Goal: Task Accomplishment & Management: Manage account settings

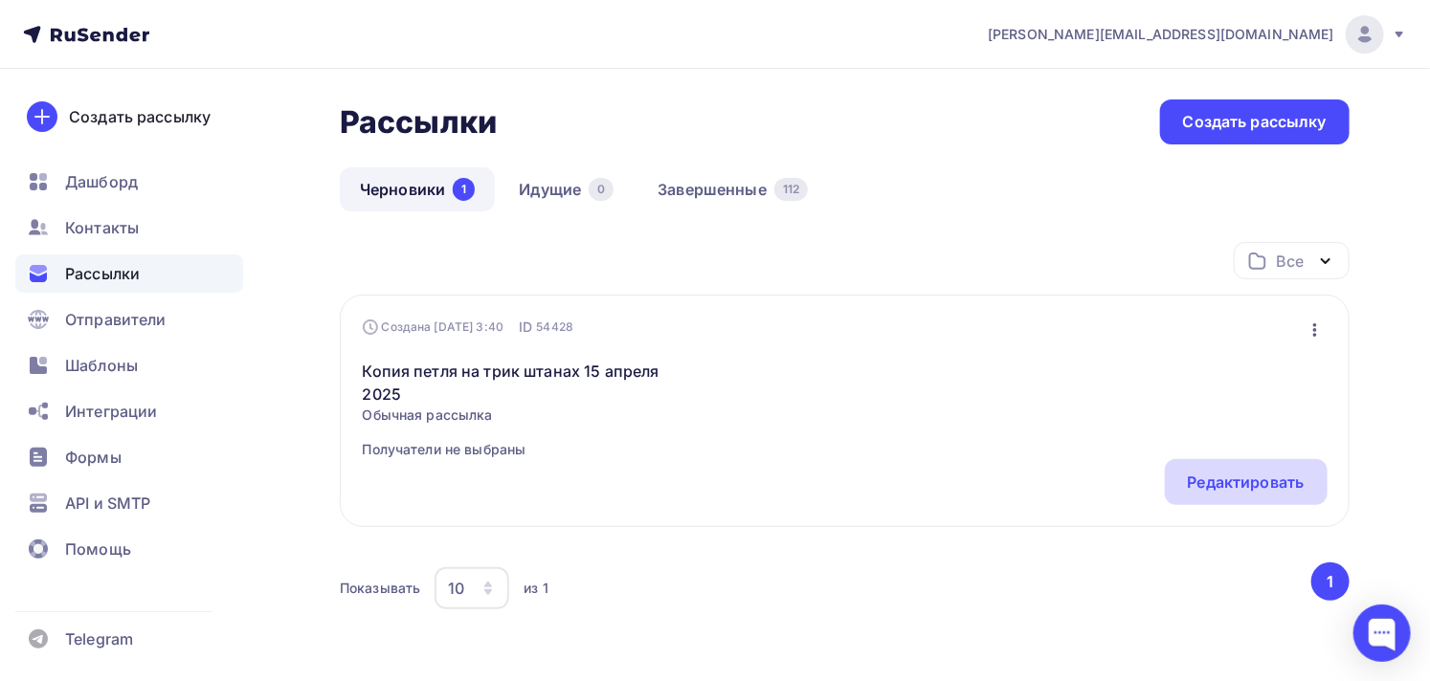
click at [1241, 479] on div "Редактировать" at bounding box center [1246, 482] width 117 height 23
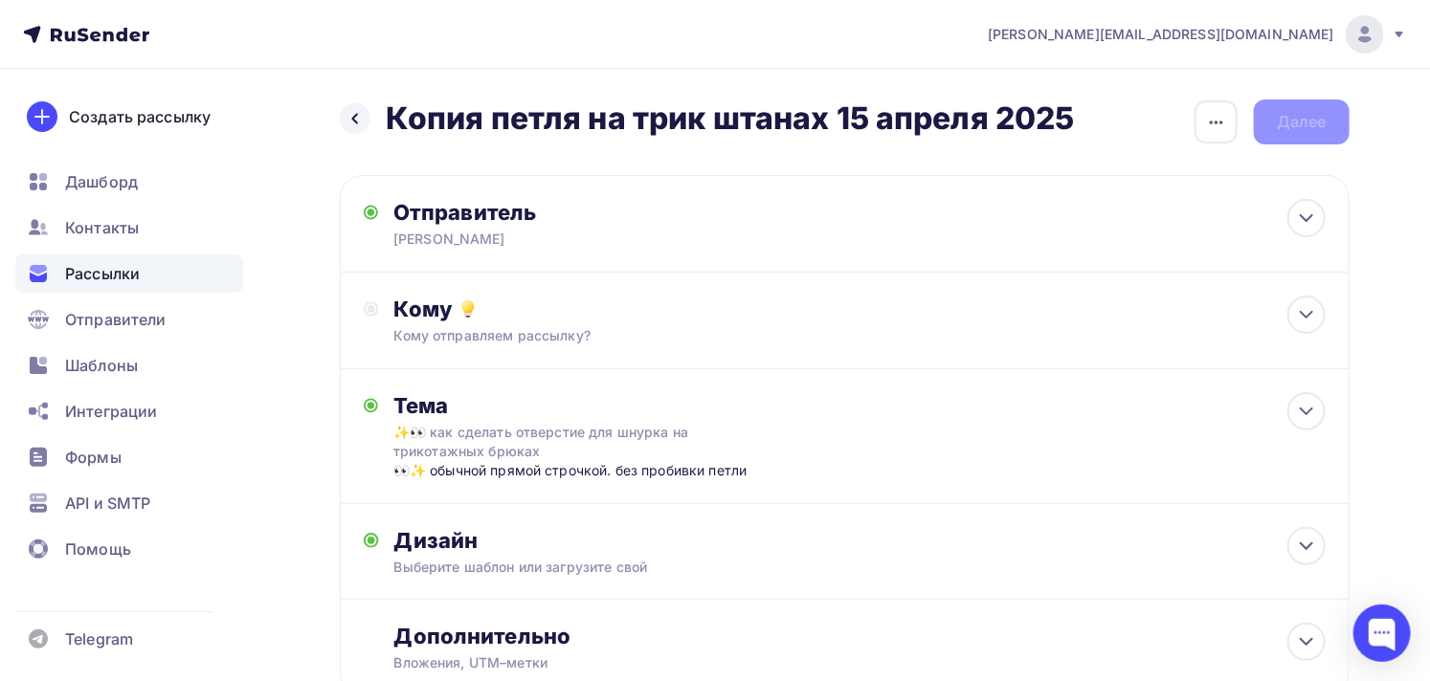
click at [118, 268] on span "Рассылки" at bounding box center [102, 273] width 75 height 23
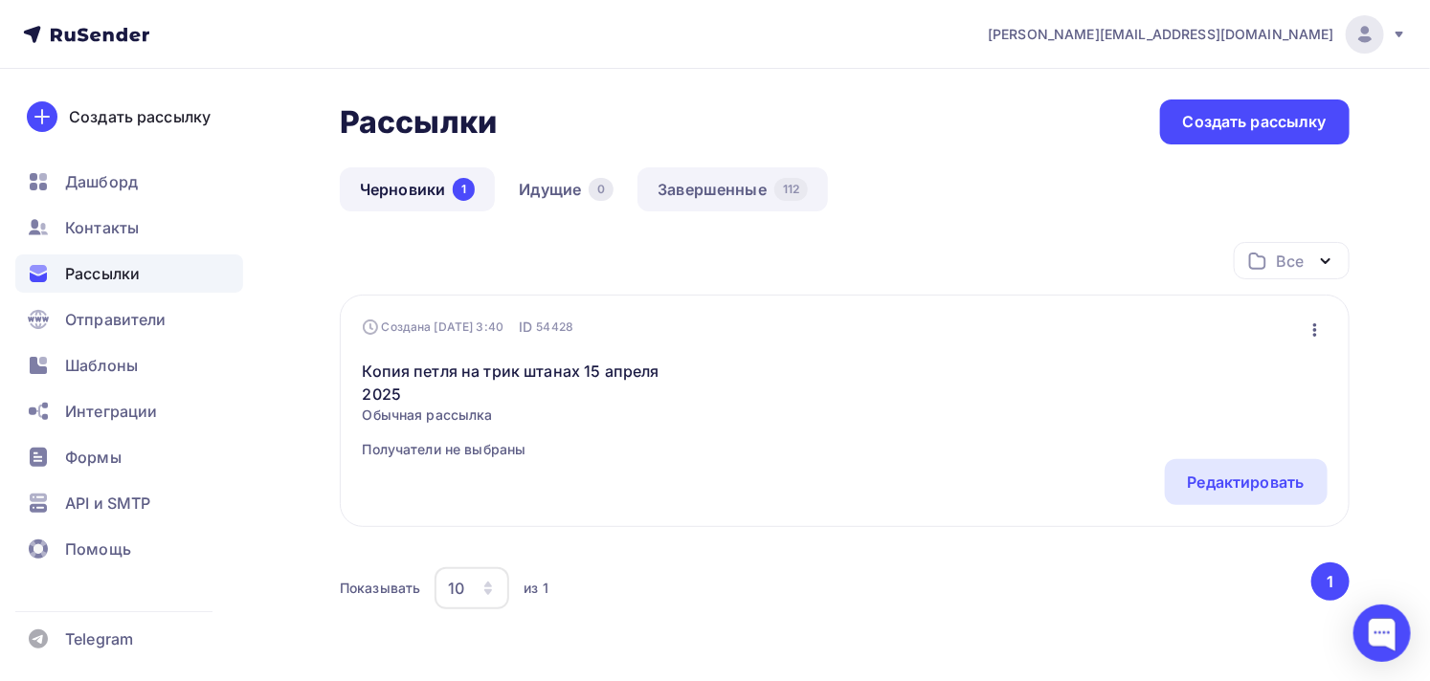
click at [686, 185] on link "Завершенные 112" at bounding box center [732, 189] width 190 height 44
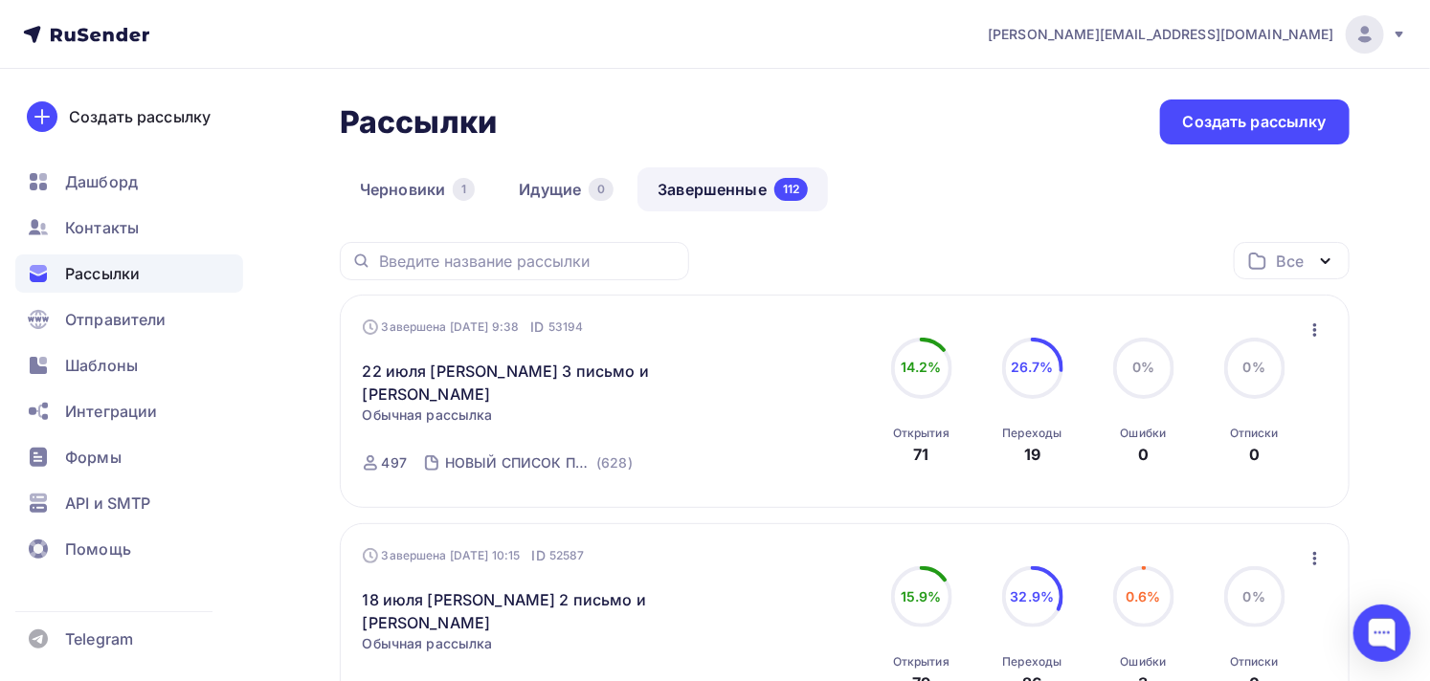
click at [1305, 323] on icon "button" at bounding box center [1314, 330] width 23 height 23
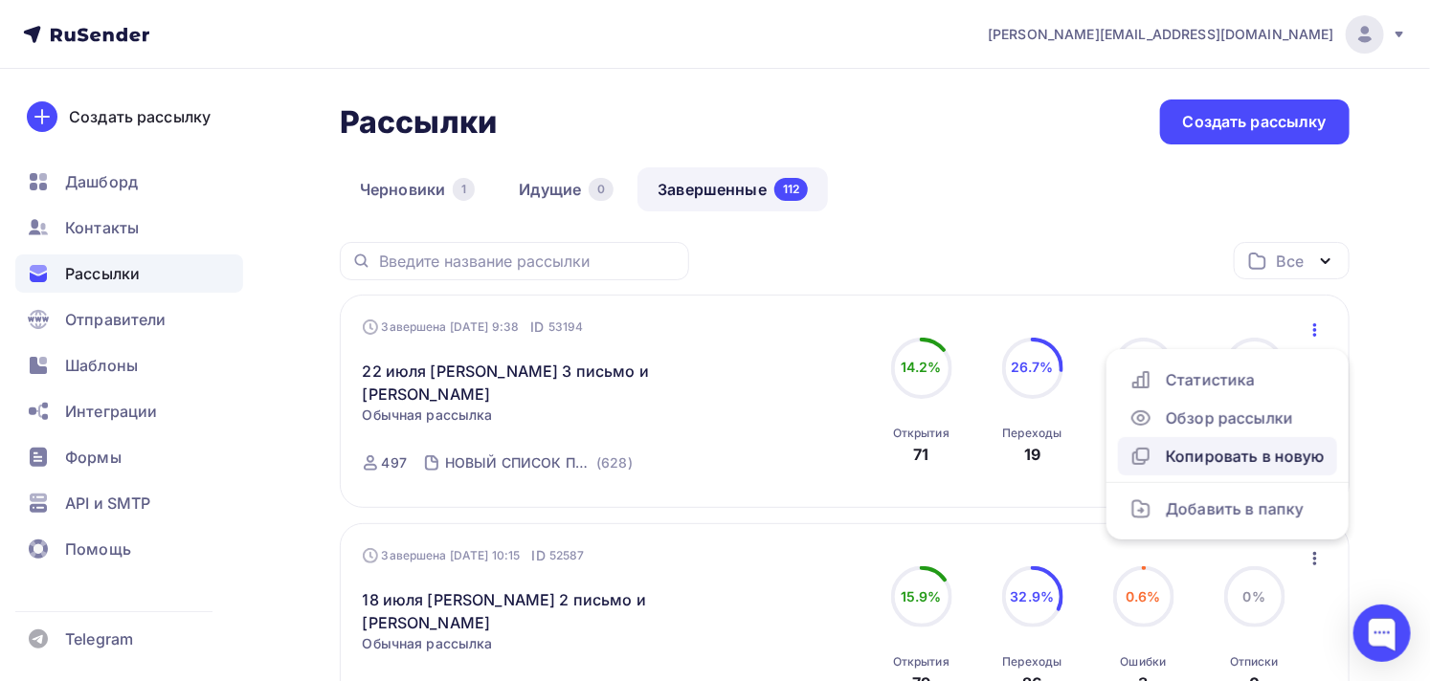
click at [1236, 453] on div "Копировать в новую" at bounding box center [1227, 456] width 196 height 23
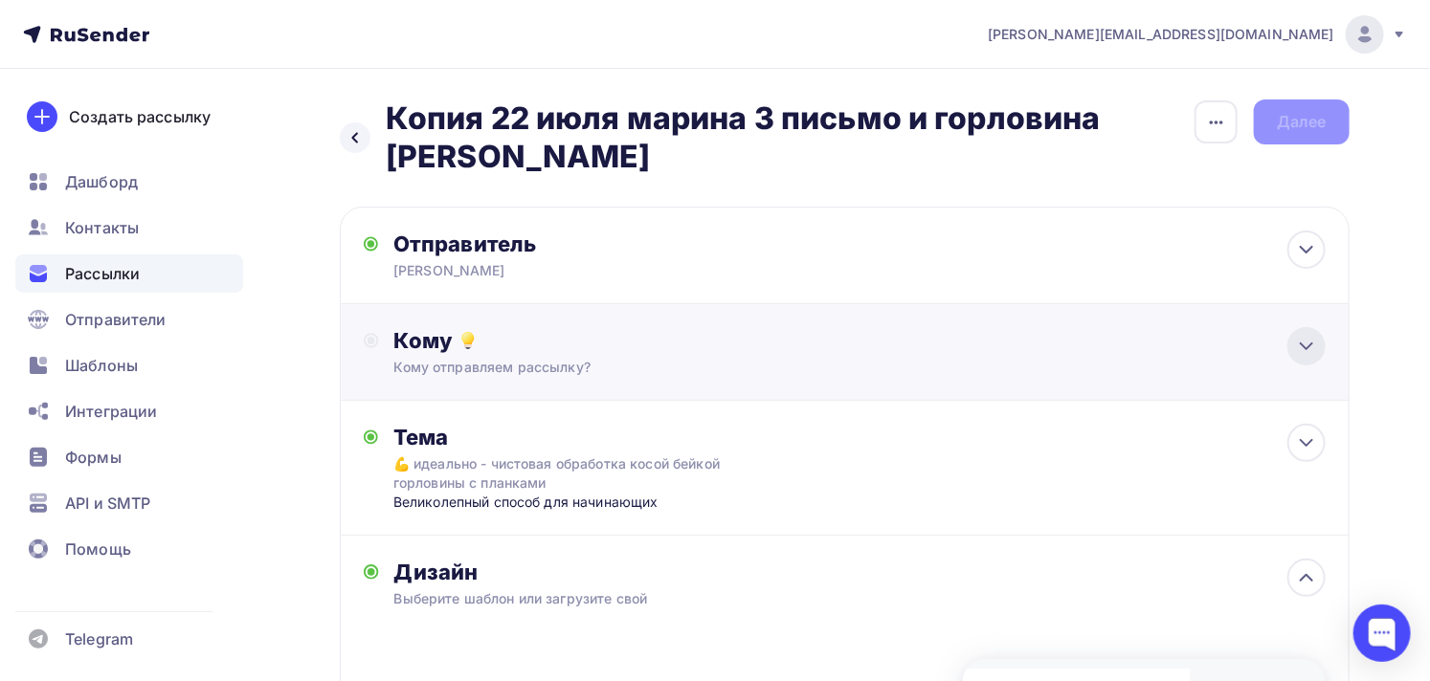
click at [1295, 335] on icon at bounding box center [1306, 346] width 23 height 23
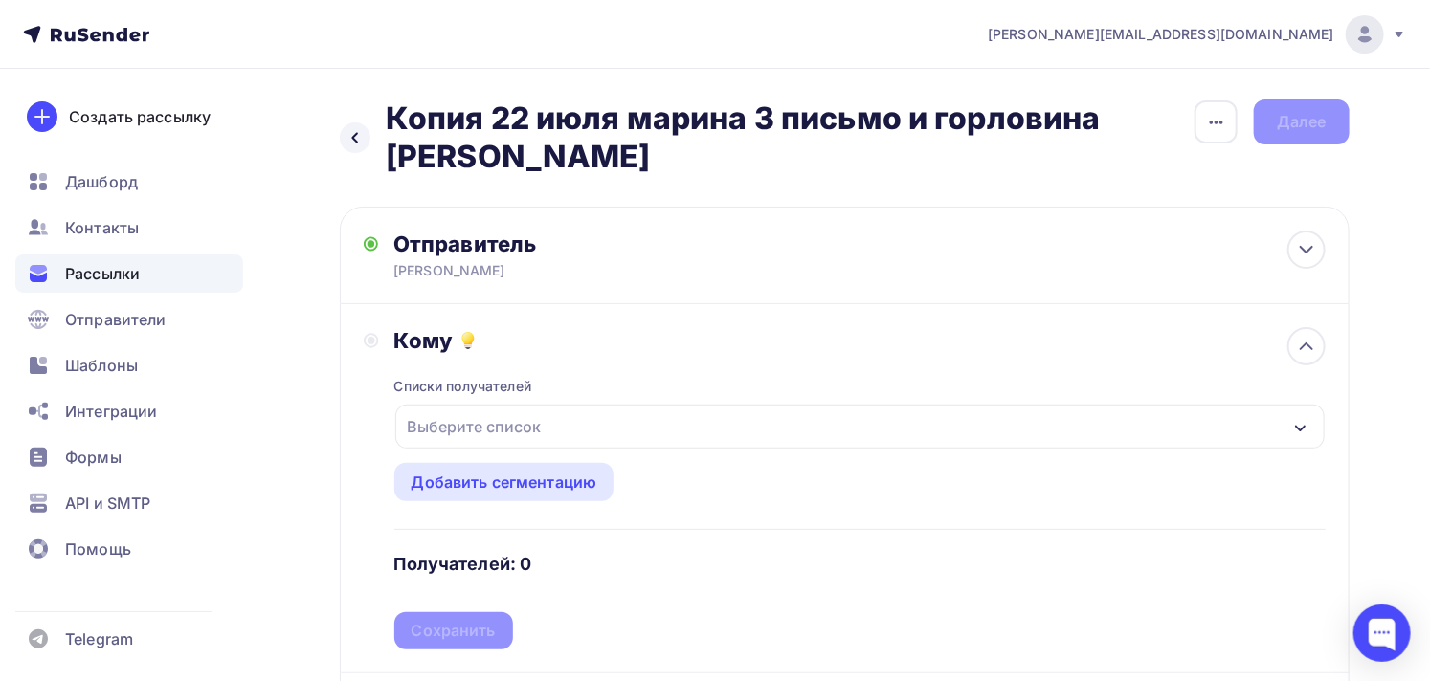
click at [533, 410] on div "Выберите список" at bounding box center [474, 427] width 149 height 34
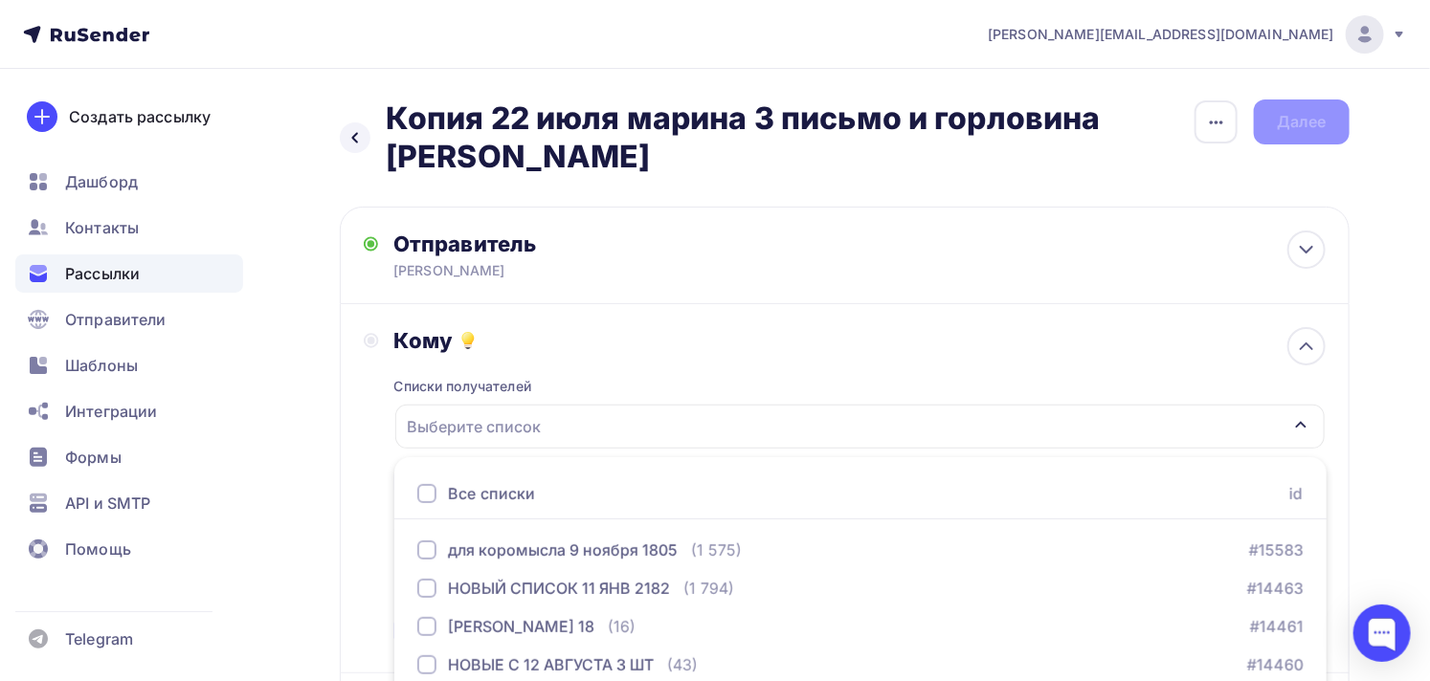
scroll to position [206, 0]
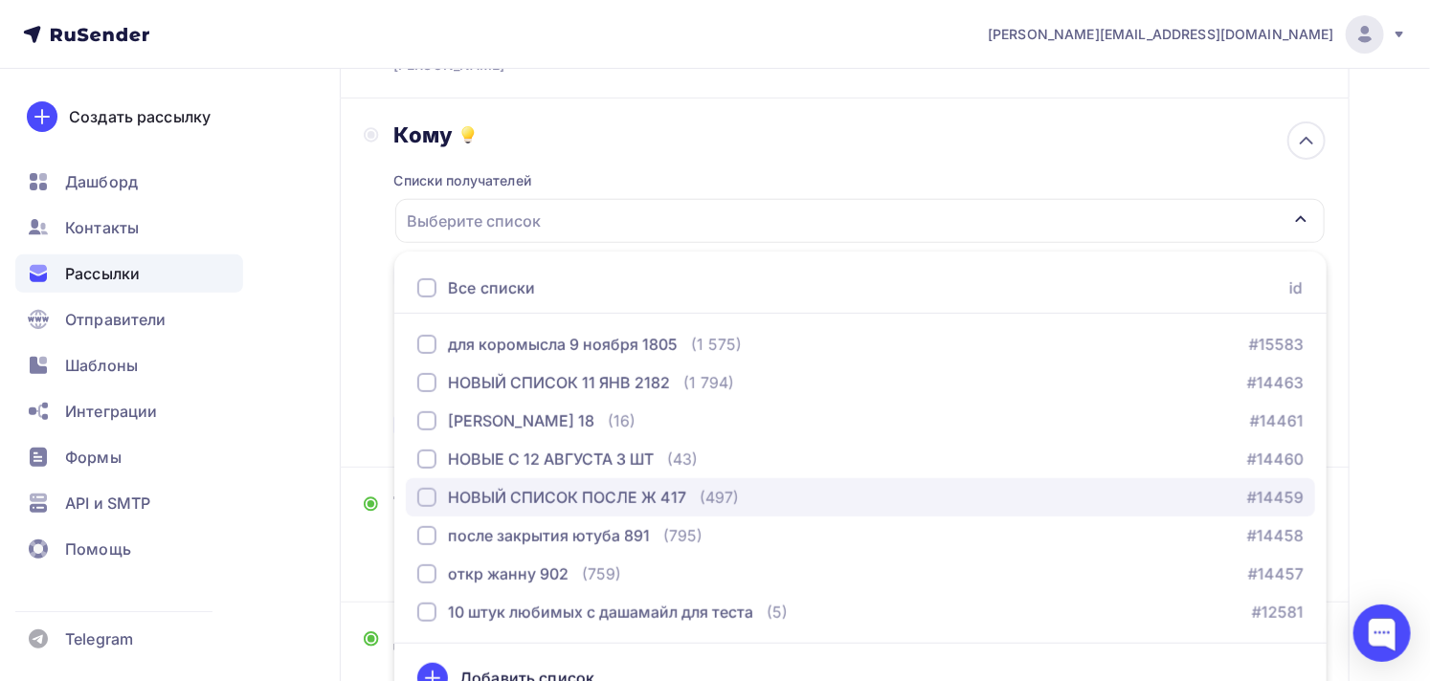
click at [493, 486] on div "НОВЫЙ СПИСОК ПОСЛЕ Ж 417" at bounding box center [567, 497] width 238 height 23
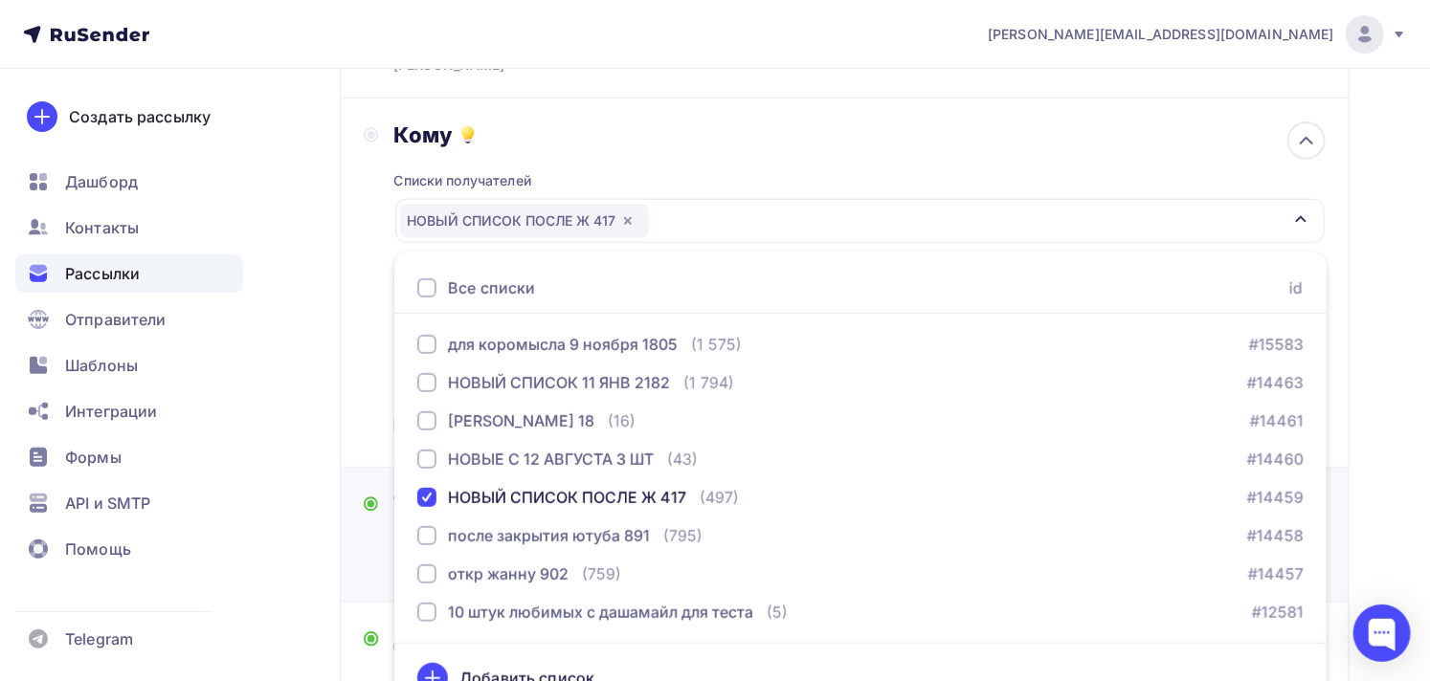
click at [359, 533] on div "Тема 💪 идеально - чистовая обработка косой бейкой горловины с планками Великоле…" at bounding box center [845, 535] width 1010 height 135
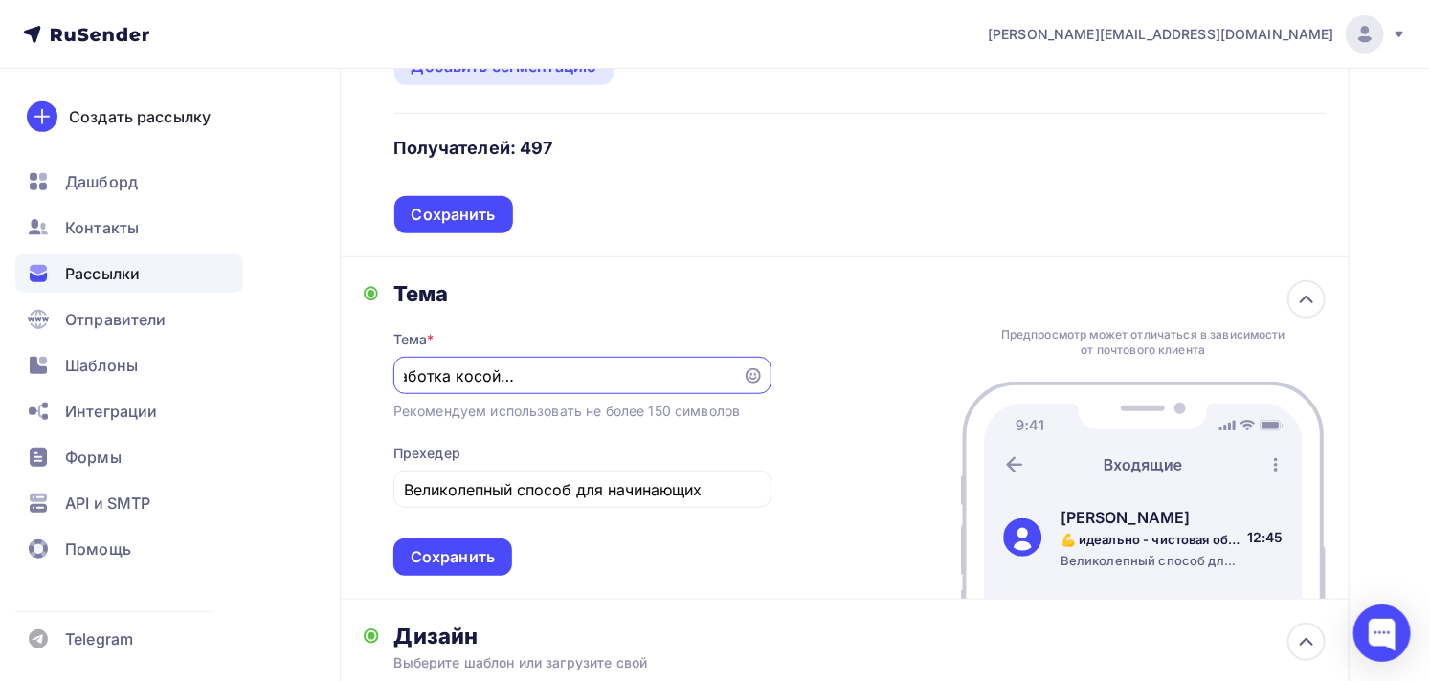
scroll to position [418, 0]
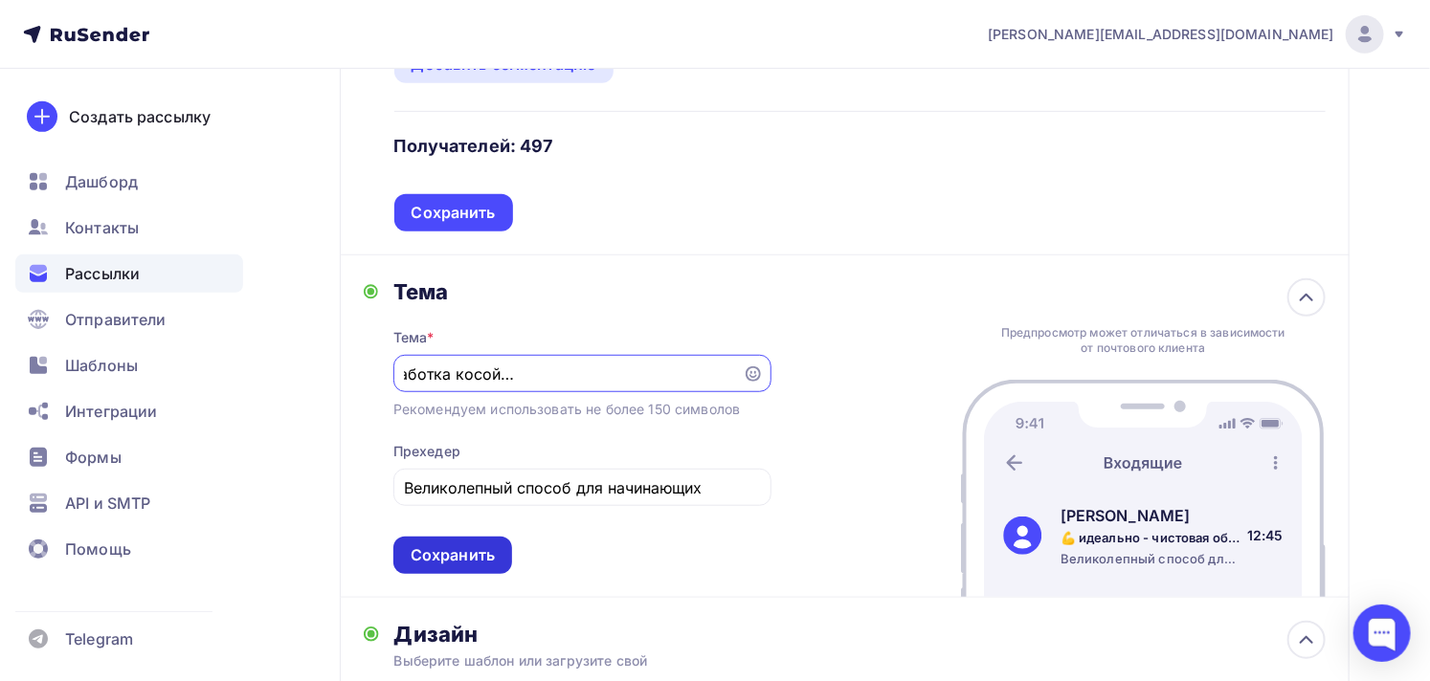
click at [486, 537] on div "Сохранить" at bounding box center [452, 555] width 119 height 37
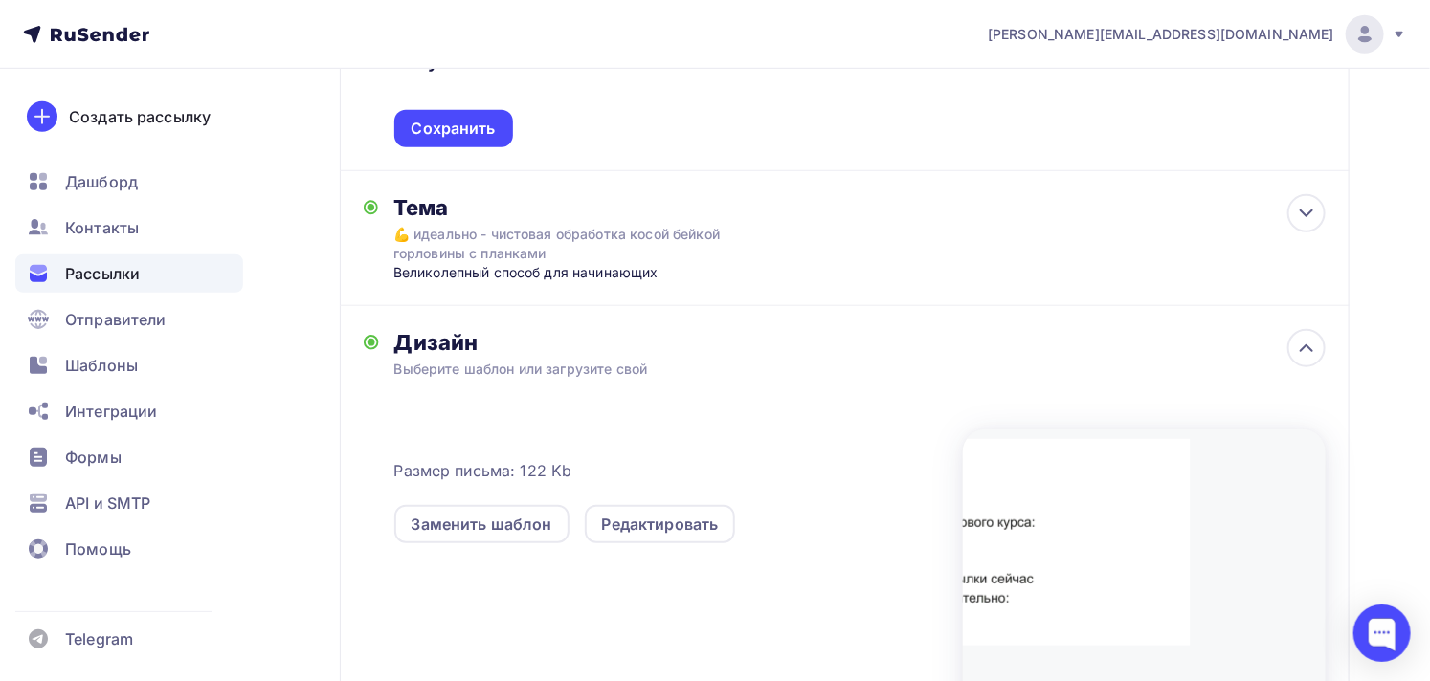
scroll to position [632, 0]
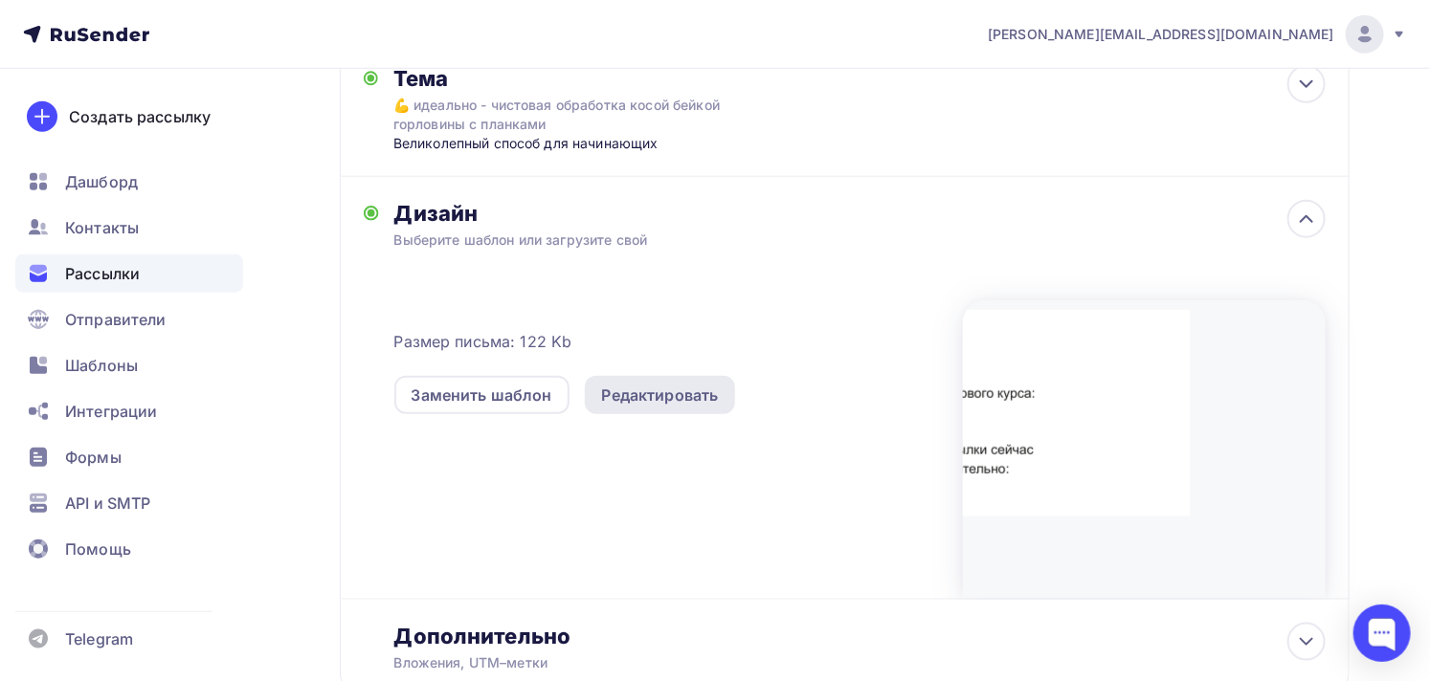
click at [701, 384] on div "Редактировать" at bounding box center [660, 395] width 117 height 23
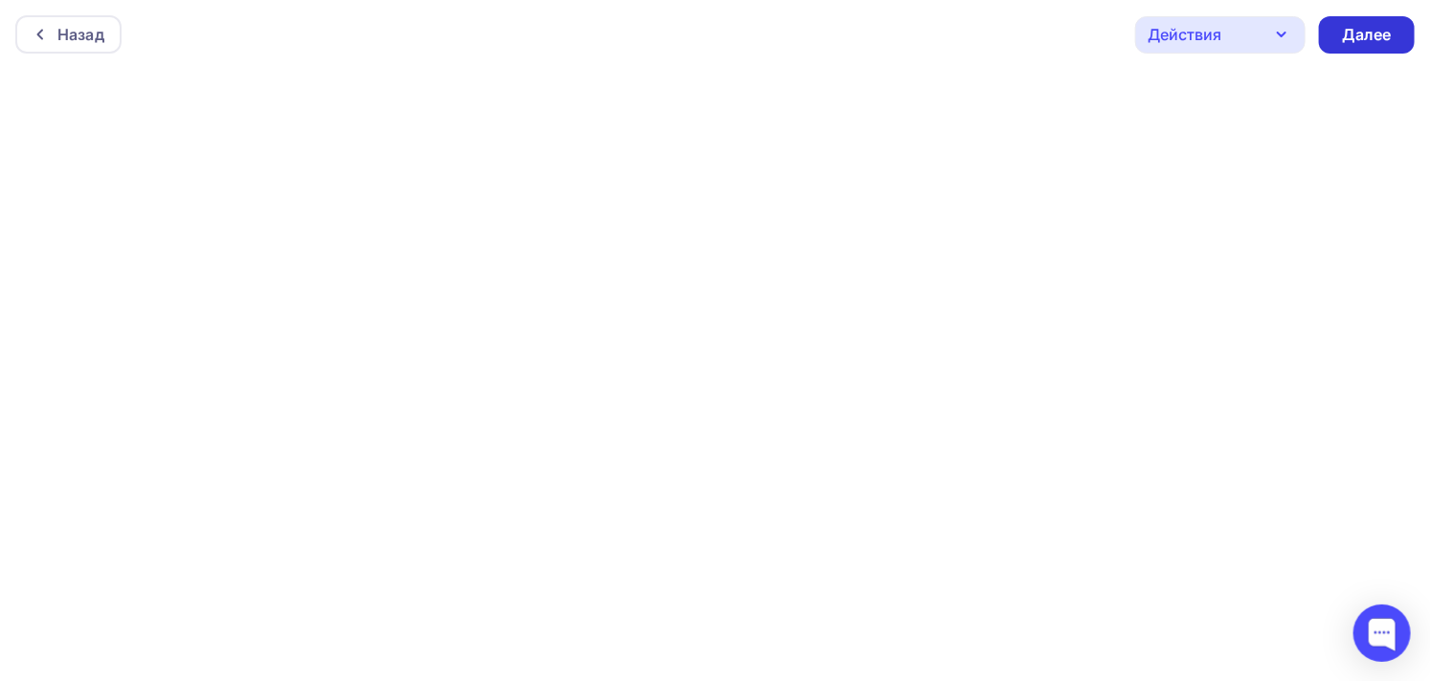
click at [1366, 33] on div "Далее" at bounding box center [1367, 35] width 50 height 22
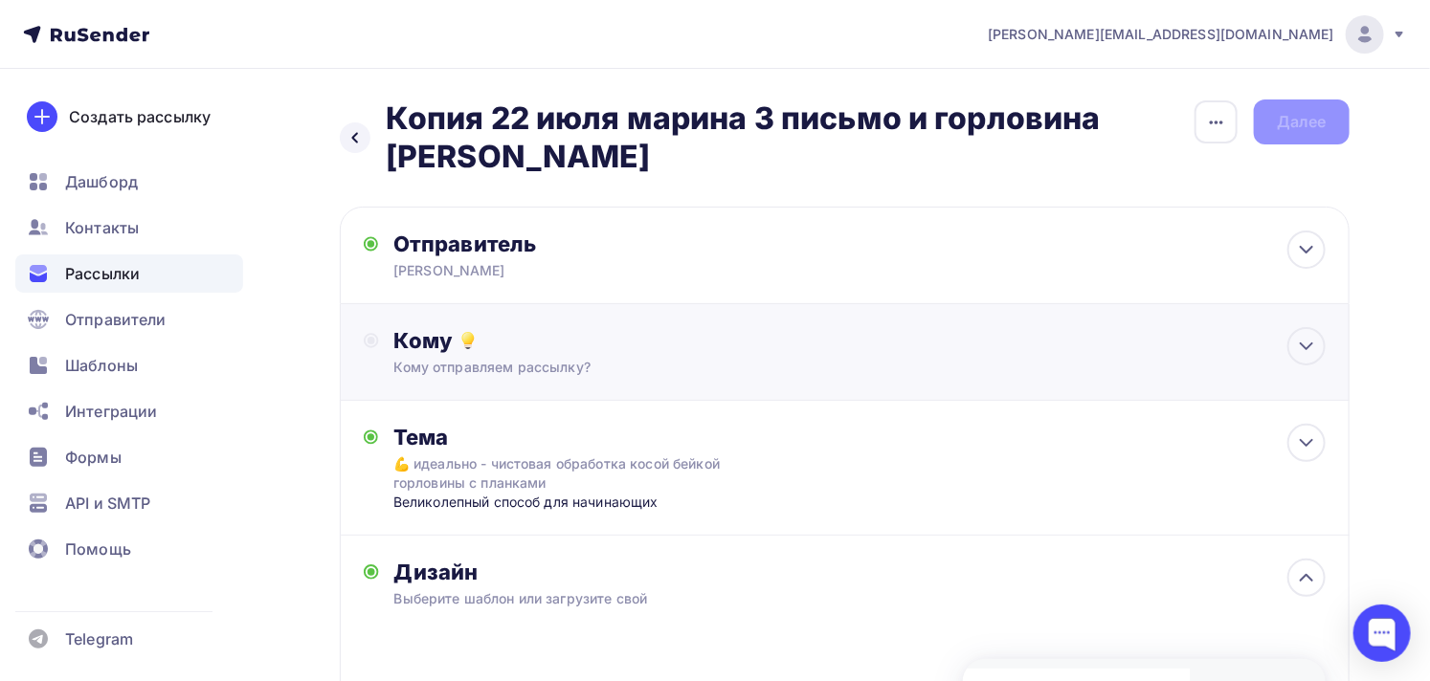
click at [760, 327] on div "Кому" at bounding box center [860, 340] width 932 height 27
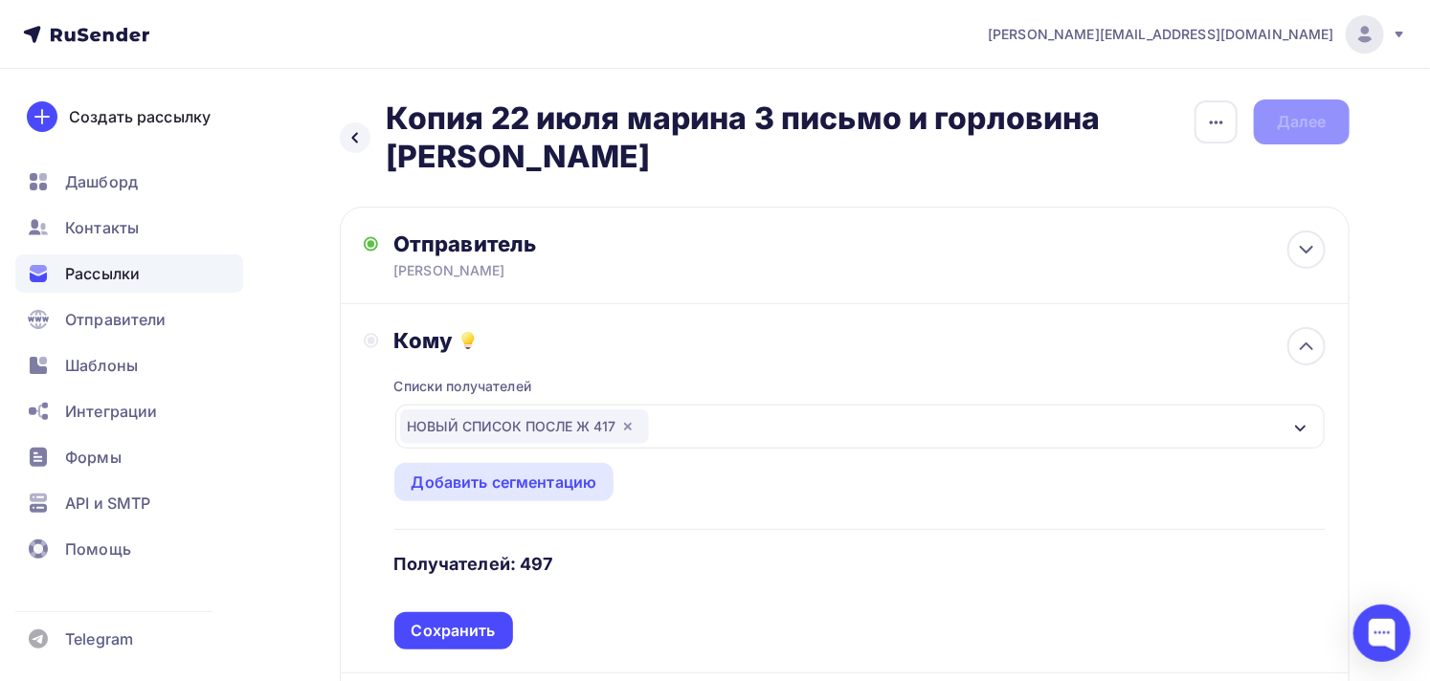
click at [359, 444] on div "Кому Списки получателей НОВЫЙ СПИСОК ПОСЛЕ Ж 417 Все списки id для коромысла 9 …" at bounding box center [845, 488] width 1010 height 369
click at [361, 355] on div "Кому Списки получателей НОВЫЙ СПИСОК ПОСЛЕ Ж 417 Все списки id для коромысла 9 …" at bounding box center [845, 488] width 1010 height 369
click at [456, 620] on div "Сохранить" at bounding box center [454, 631] width 84 height 22
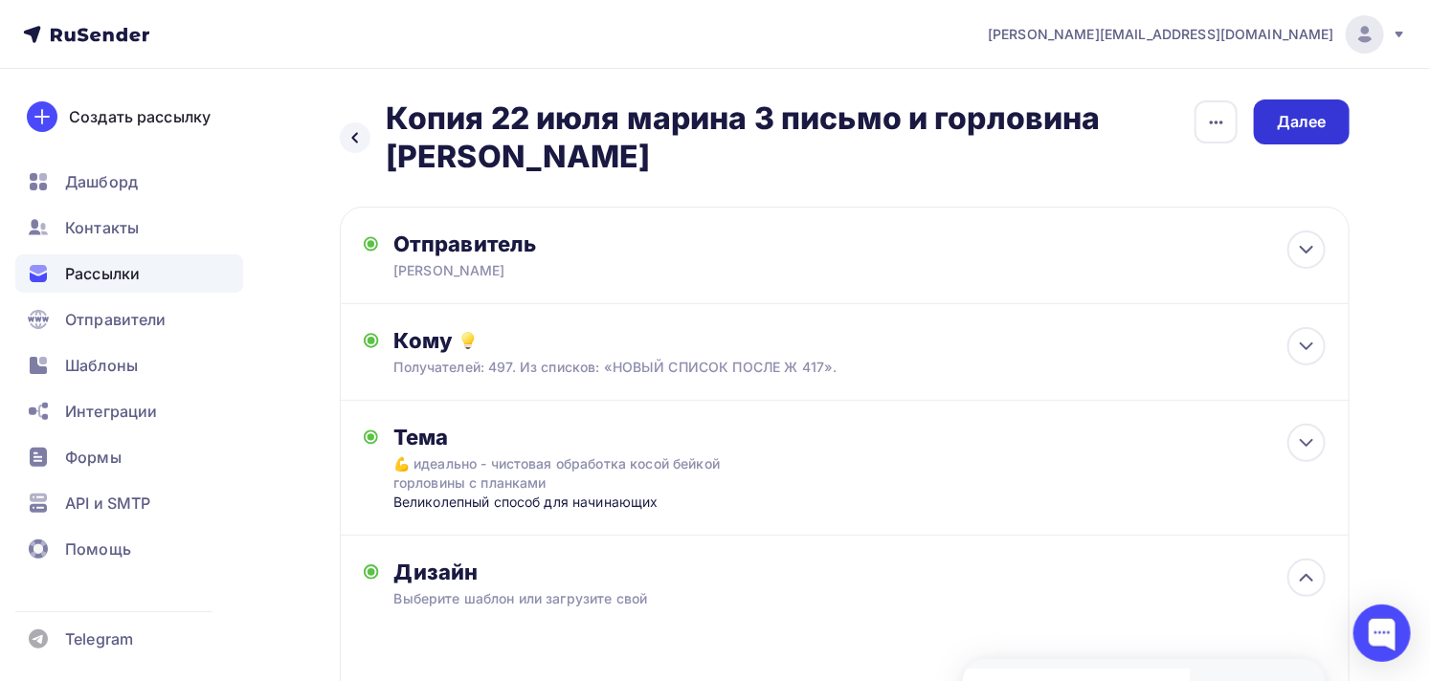
click at [1303, 118] on div "Далее" at bounding box center [1302, 122] width 50 height 22
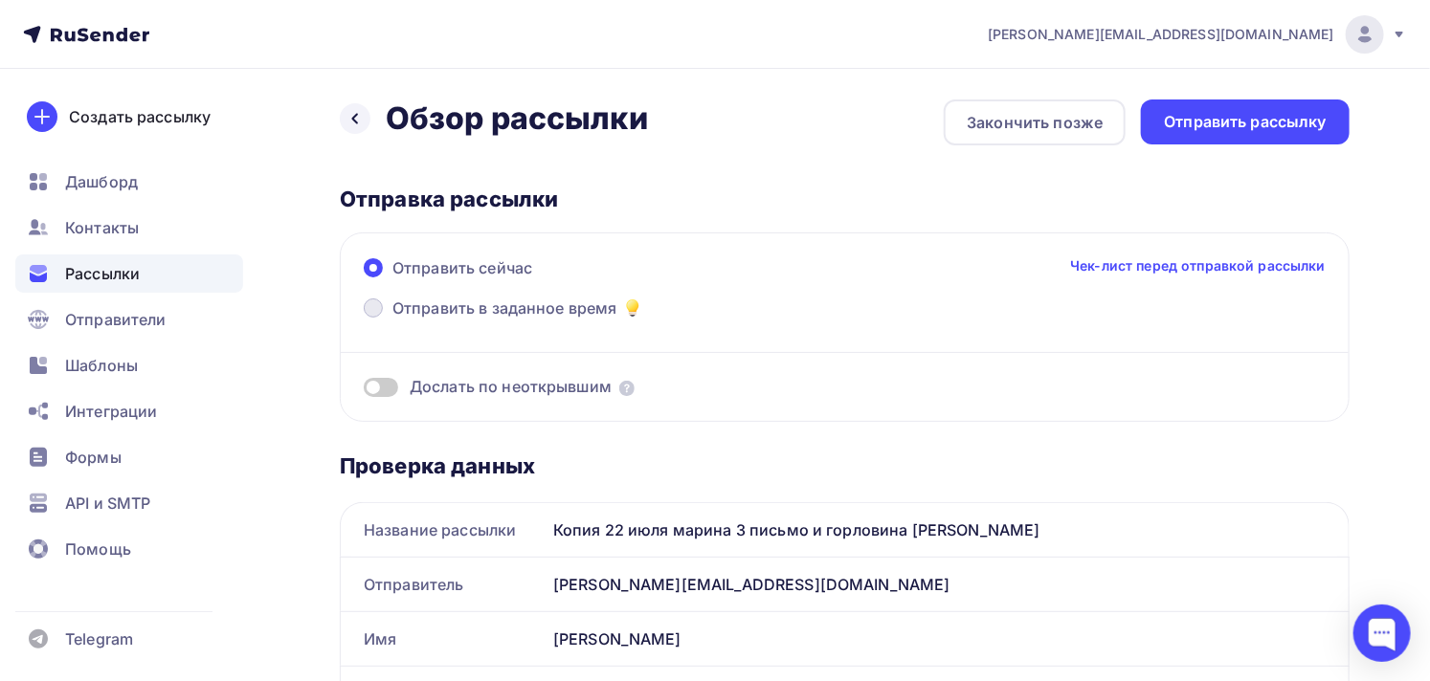
click at [557, 310] on span "Отправить в заданное время" at bounding box center [504, 308] width 225 height 23
click at [392, 320] on input "Отправить в заданное время" at bounding box center [392, 320] width 0 height 0
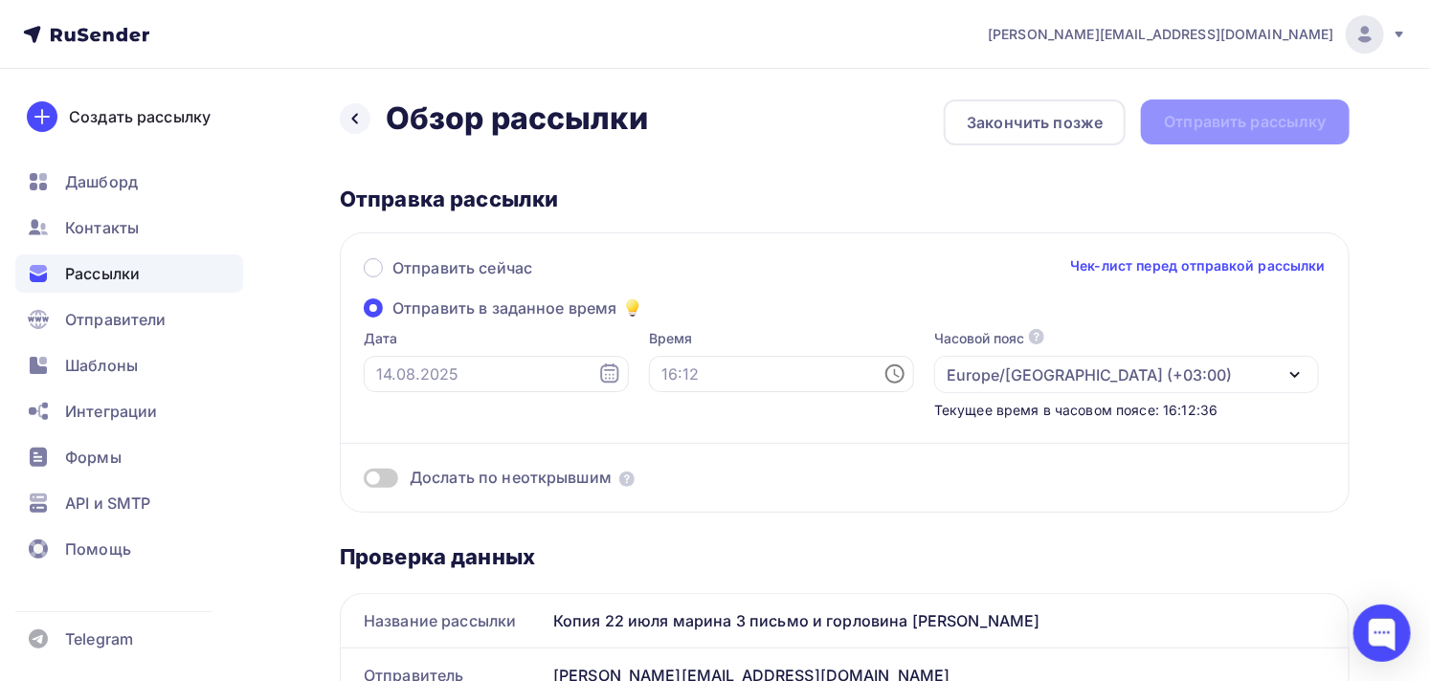
click at [600, 374] on icon at bounding box center [609, 373] width 18 height 19
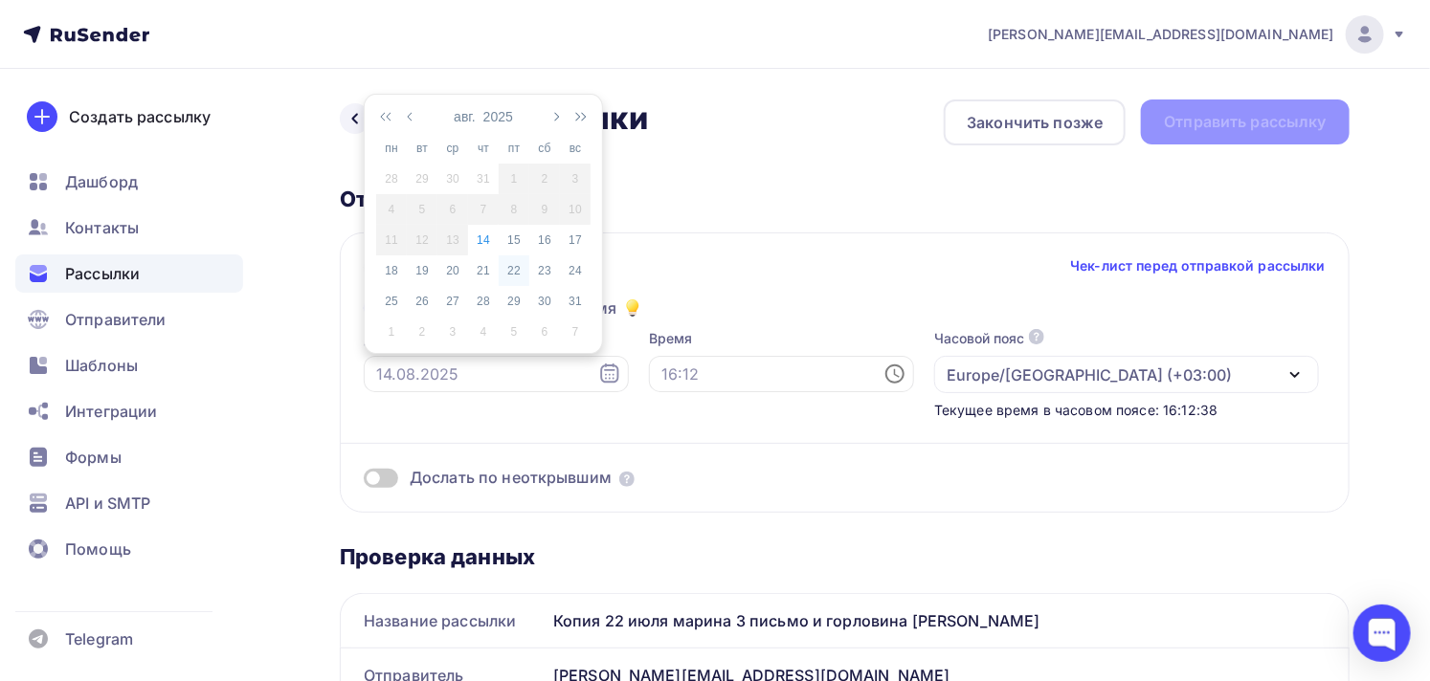
click at [519, 272] on div "22" at bounding box center [514, 270] width 31 height 17
type input "[DATE]"
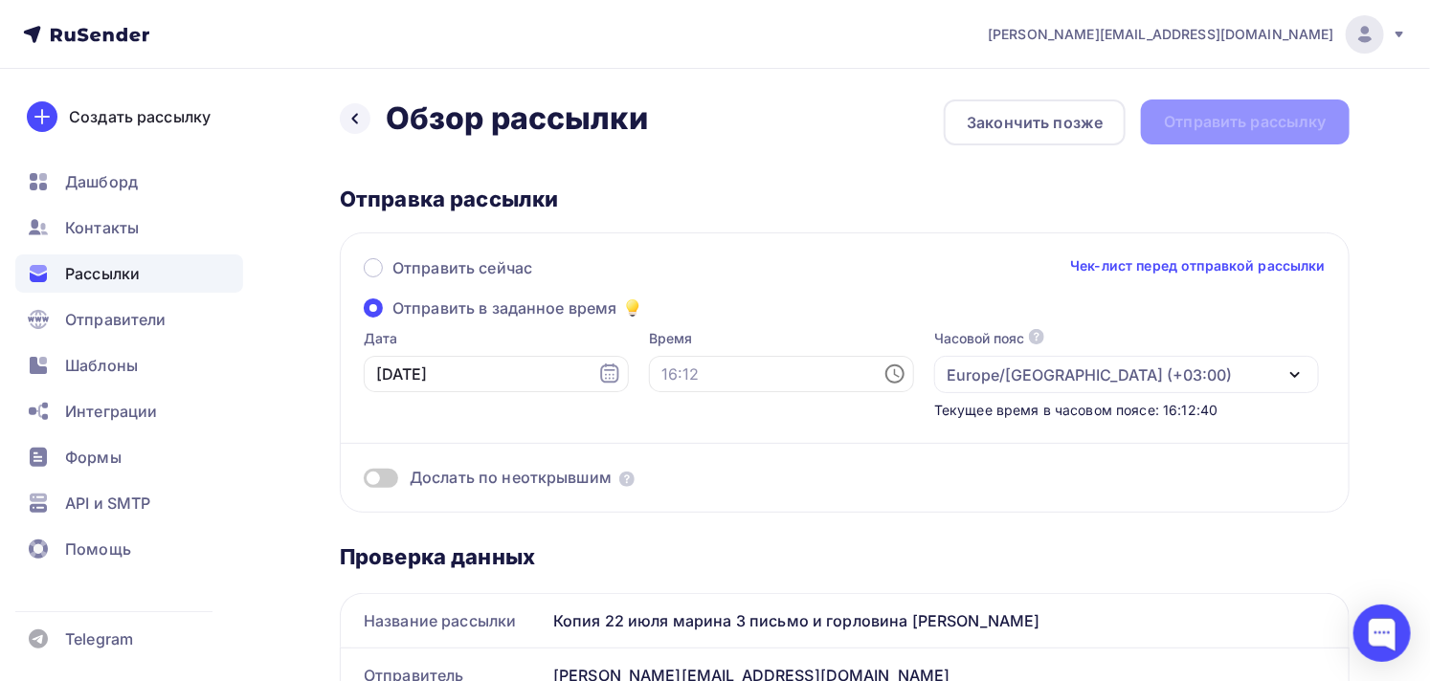
click at [883, 374] on icon at bounding box center [894, 374] width 23 height 23
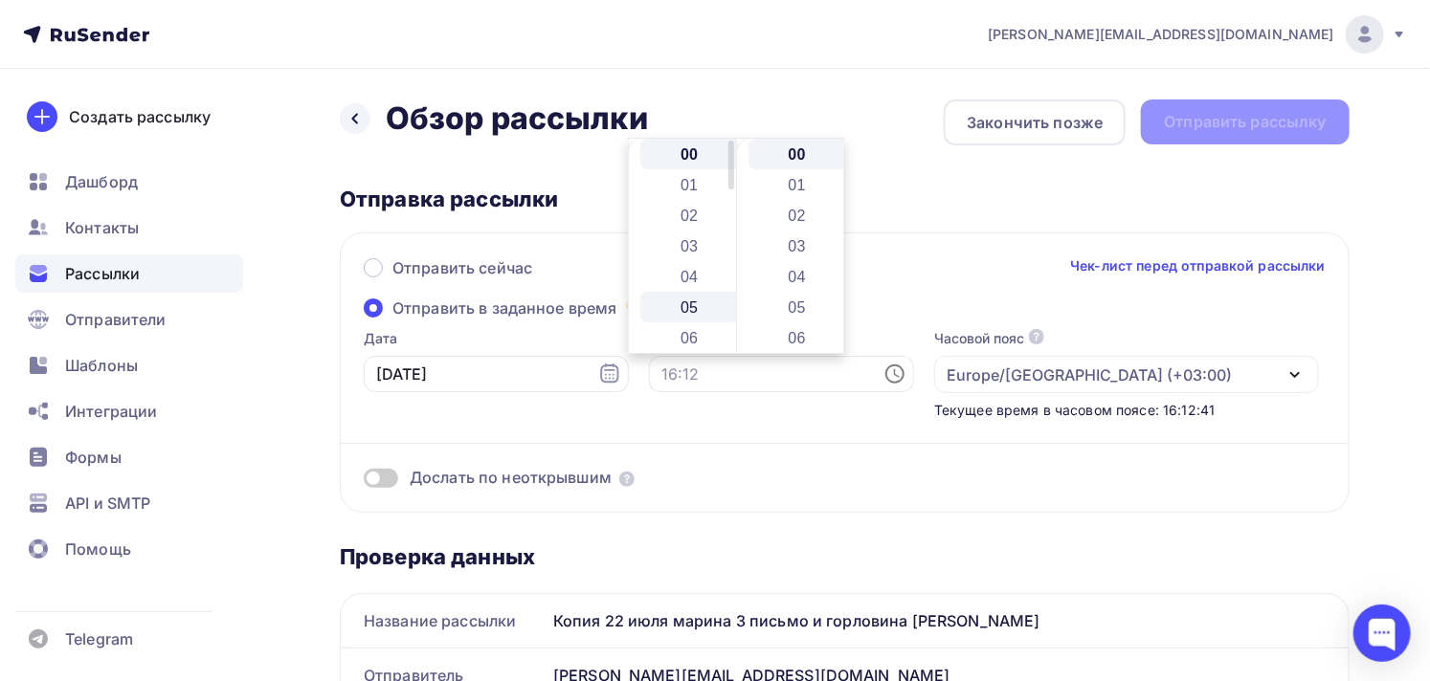
click at [679, 320] on li "05" at bounding box center [690, 307] width 100 height 31
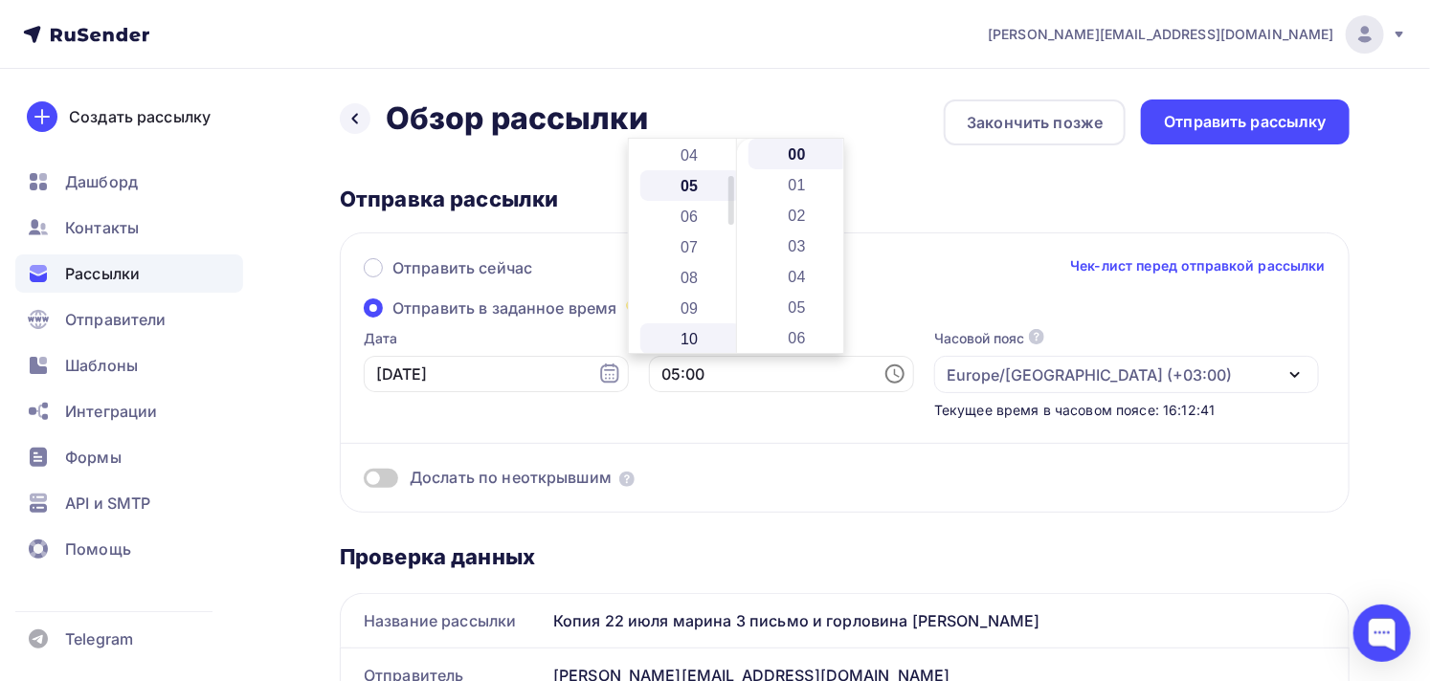
scroll to position [153, 0]
click at [783, 311] on li "05" at bounding box center [798, 307] width 100 height 31
type input "05:05"
click at [955, 201] on div "Отправка рассылки" at bounding box center [845, 199] width 1010 height 27
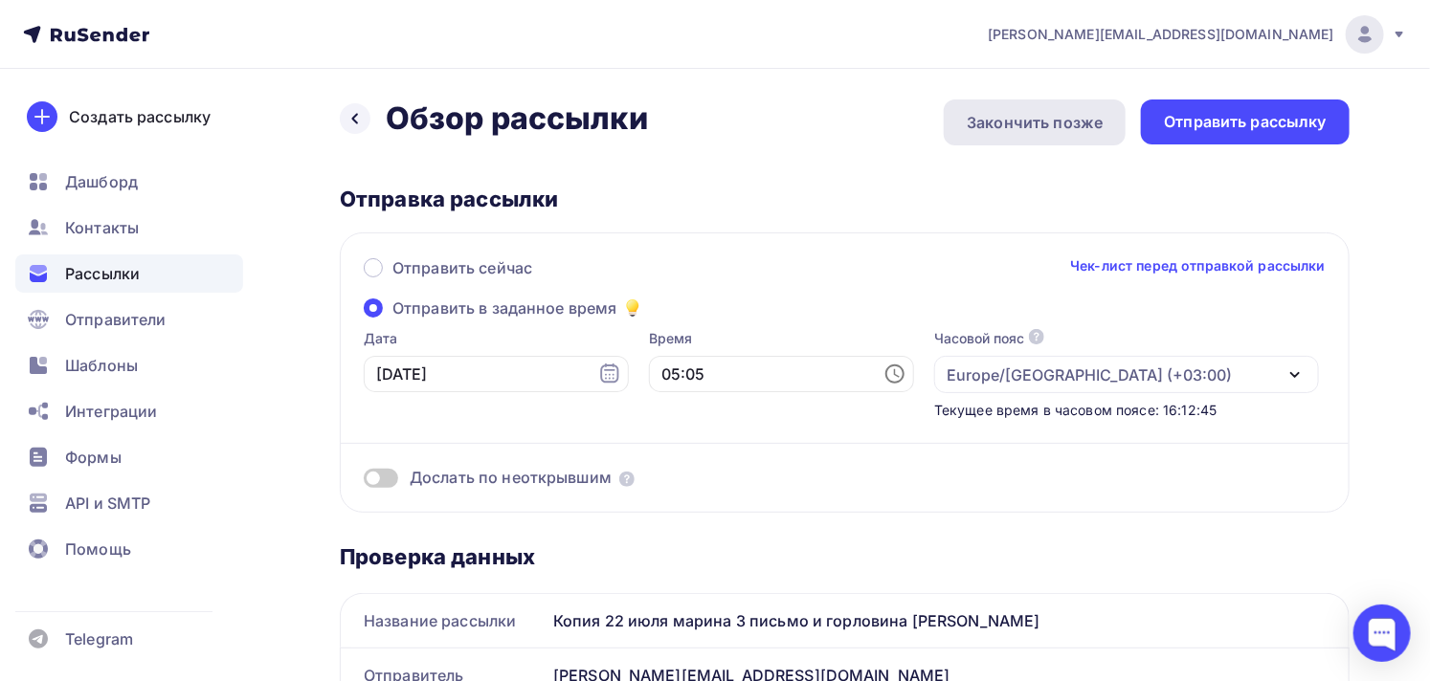
click at [1031, 132] on div "Закончить позже" at bounding box center [1035, 122] width 136 height 23
